Goal: Information Seeking & Learning: Learn about a topic

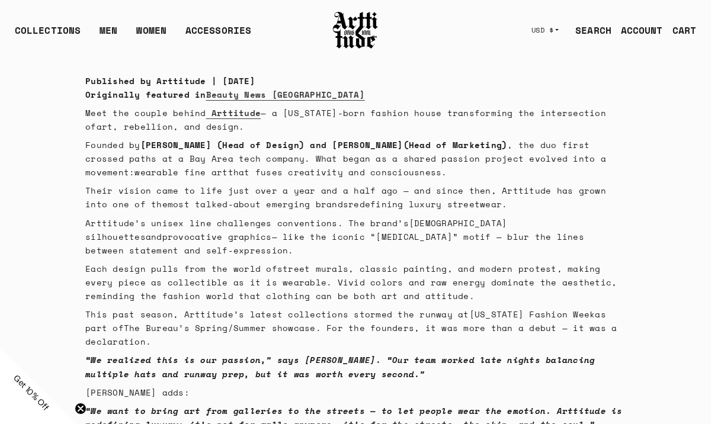
scroll to position [57, 0]
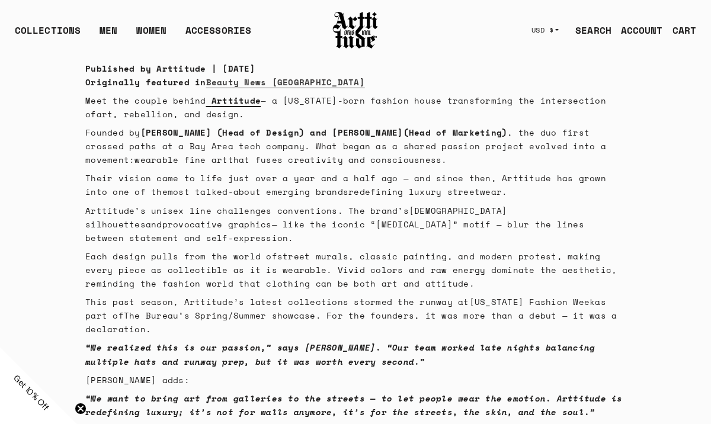
click at [226, 101] on strong "Arttitude" at bounding box center [236, 100] width 49 height 12
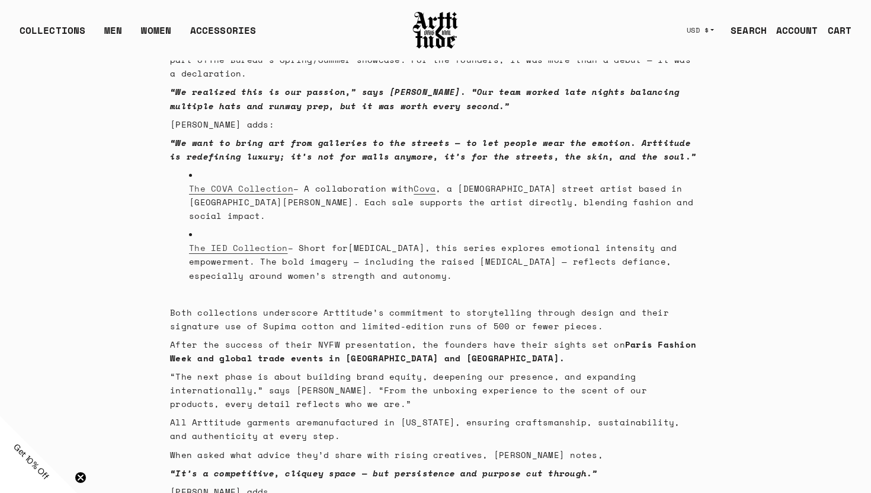
scroll to position [350, 0]
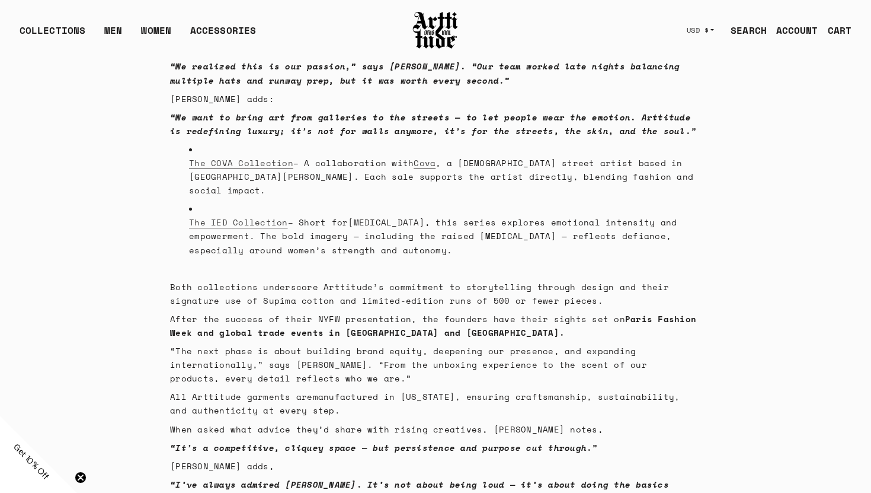
scroll to position [388, 0]
